Goal: Obtain resource: Download file/media

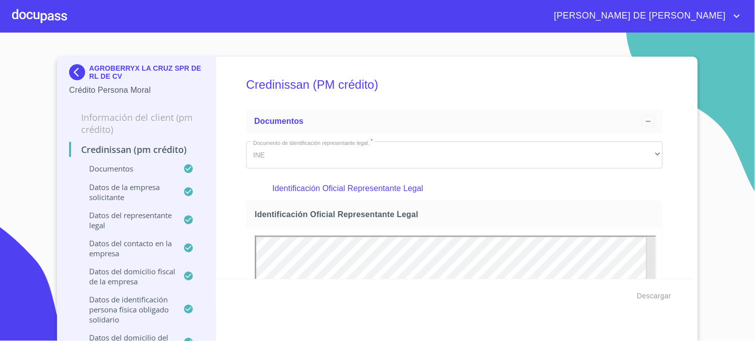
click at [76, 74] on img at bounding box center [79, 72] width 20 height 16
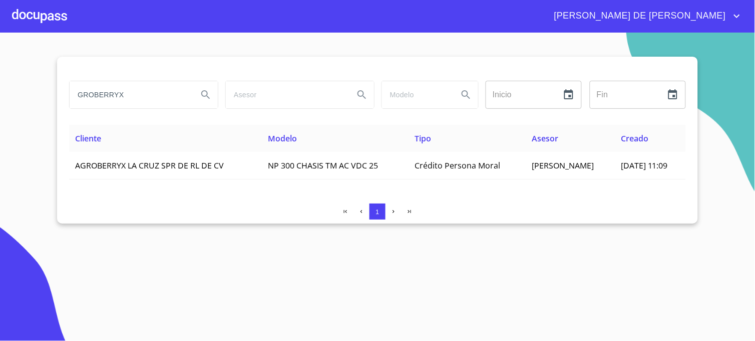
drag, startPoint x: 126, startPoint y: 96, endPoint x: 56, endPoint y: 96, distance: 70.6
click at [56, 96] on section "GROBERRYX Inicio ​ Fin ​ Cliente Modelo Tipo Asesor Creado AGROBERRYX LA [PERSO…" at bounding box center [377, 187] width 755 height 308
type input "[PERSON_NAME]"
click at [207, 102] on button "Search" at bounding box center [206, 95] width 24 height 24
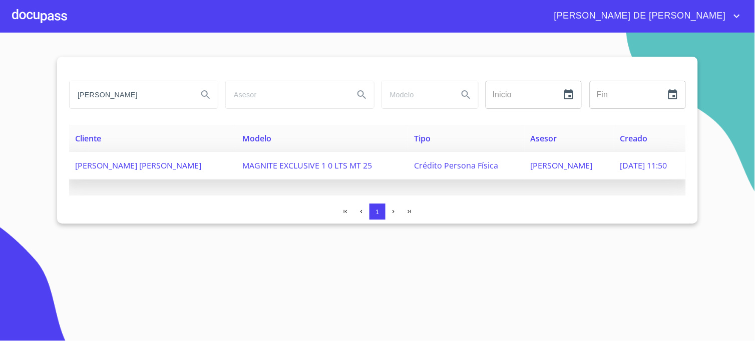
click at [542, 163] on span "[PERSON_NAME]" at bounding box center [562, 165] width 62 height 11
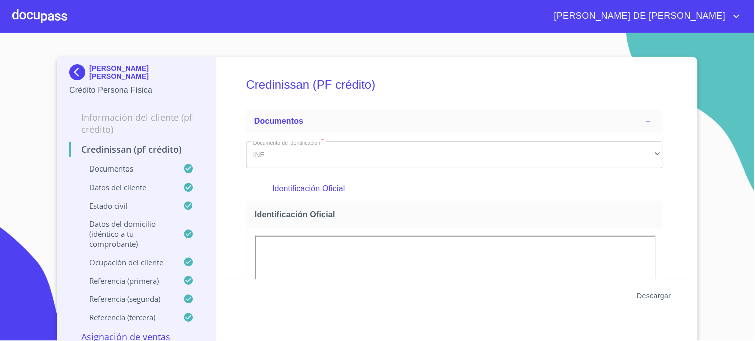
click at [659, 294] on span "Descargar" at bounding box center [655, 296] width 34 height 13
